Goal: Transaction & Acquisition: Purchase product/service

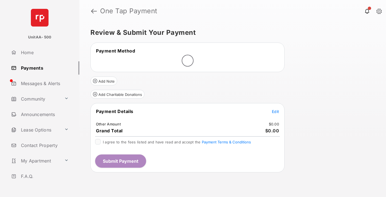
click at [275, 111] on span "Edit" at bounding box center [275, 111] width 7 height 5
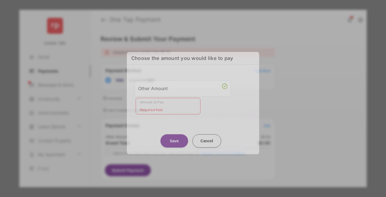
click at [183, 88] on div "Other Amount" at bounding box center [182, 88] width 89 height 9
type input "**"
click at [174, 136] on button "Save" at bounding box center [174, 140] width 28 height 13
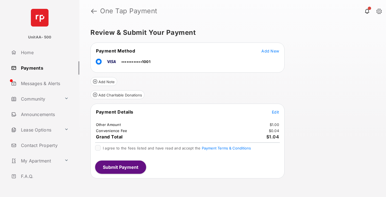
click at [120, 166] on button "Submit Payment" at bounding box center [120, 166] width 51 height 13
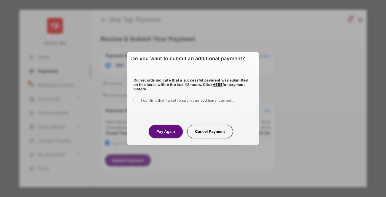
click at [165, 131] on button "Pay Again" at bounding box center [166, 131] width 34 height 13
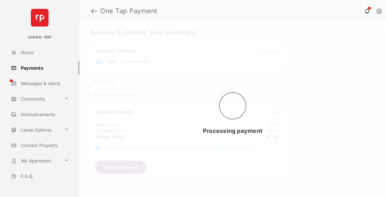
click at [43, 68] on link "Payments" at bounding box center [44, 67] width 71 height 13
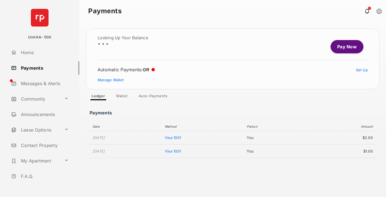
click at [345, 47] on link "Pay Now" at bounding box center [347, 46] width 33 height 13
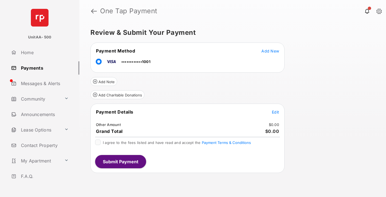
click at [275, 112] on span "Edit" at bounding box center [275, 111] width 7 height 5
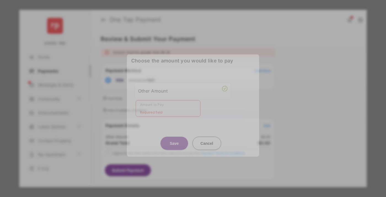
click at [183, 90] on div "Other Amount" at bounding box center [182, 90] width 89 height 9
type input "**"
click at [174, 138] on button "Save" at bounding box center [174, 142] width 28 height 13
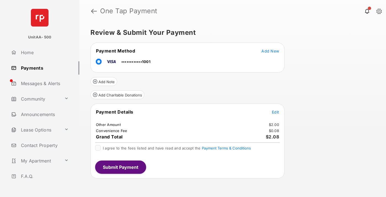
click at [120, 166] on button "Submit Payment" at bounding box center [120, 166] width 51 height 13
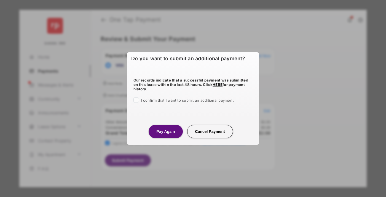
click at [165, 131] on button "Pay Again" at bounding box center [166, 131] width 34 height 13
